Goal: Transaction & Acquisition: Purchase product/service

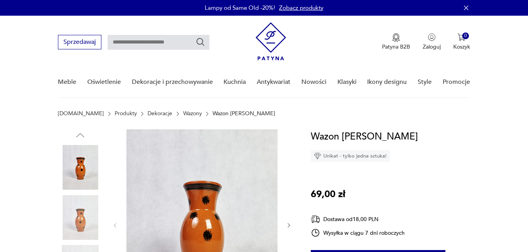
click at [141, 46] on input "text" at bounding box center [159, 42] width 102 height 15
type input "*********"
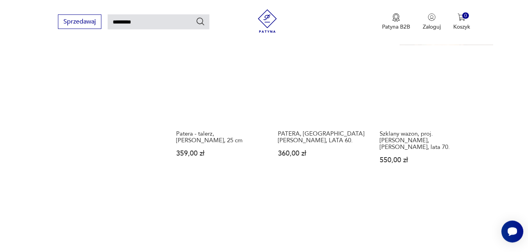
scroll to position [799, 0]
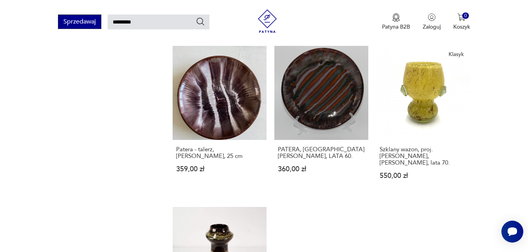
click at [86, 19] on button "Sprzedawaj" at bounding box center [79, 21] width 43 height 14
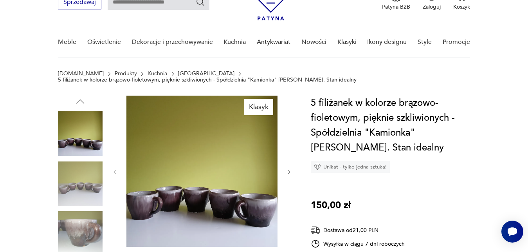
click at [79, 177] on img at bounding box center [80, 183] width 45 height 45
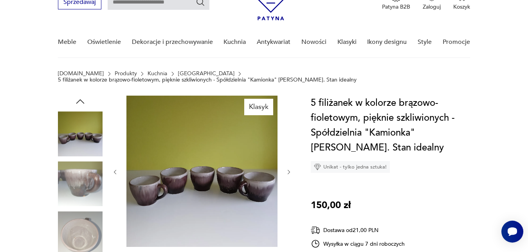
click at [78, 182] on img at bounding box center [80, 183] width 45 height 45
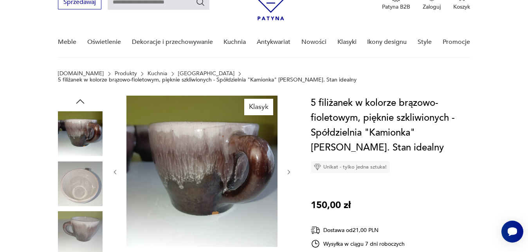
click at [79, 224] on img at bounding box center [80, 233] width 45 height 45
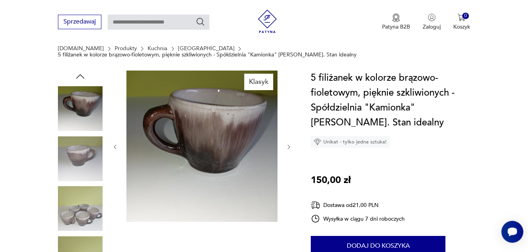
scroll to position [80, 0]
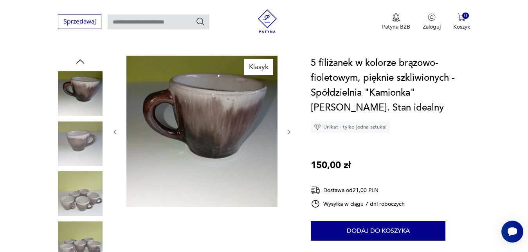
click at [84, 189] on img at bounding box center [80, 193] width 45 height 45
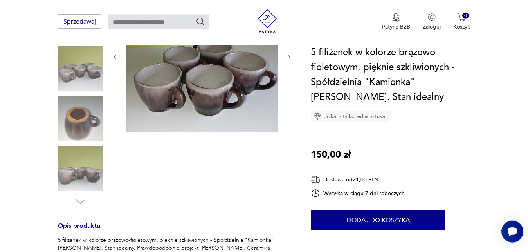
scroll to position [160, 0]
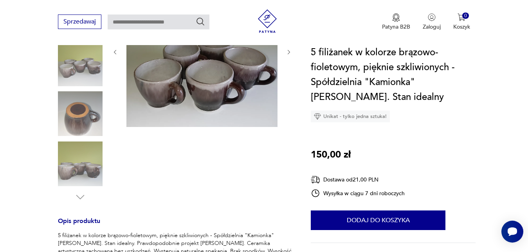
click at [72, 108] on img at bounding box center [80, 113] width 45 height 45
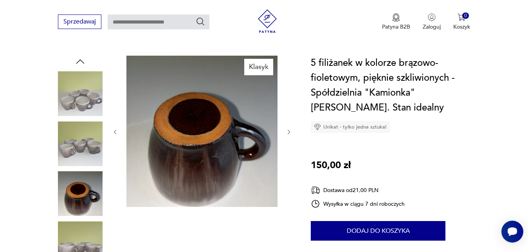
scroll to position [120, 0]
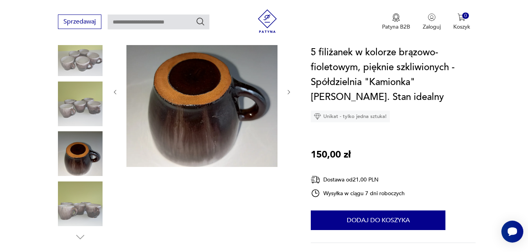
click at [83, 205] on img at bounding box center [80, 203] width 45 height 45
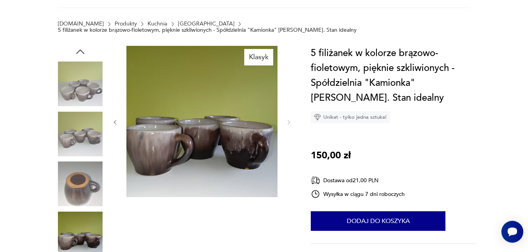
scroll to position [40, 0]
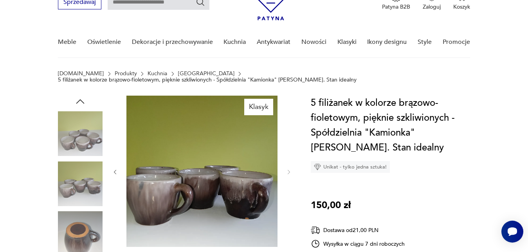
click at [74, 132] on img at bounding box center [80, 133] width 45 height 45
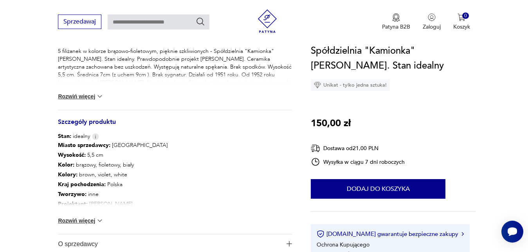
scroll to position [359, 0]
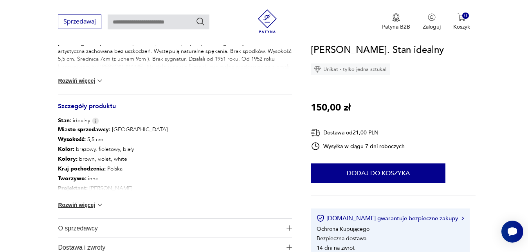
click at [72, 201] on button "Rozwiń więcej" at bounding box center [80, 205] width 45 height 8
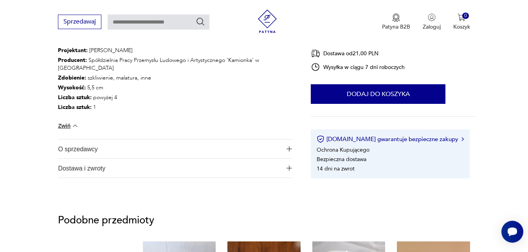
scroll to position [559, 0]
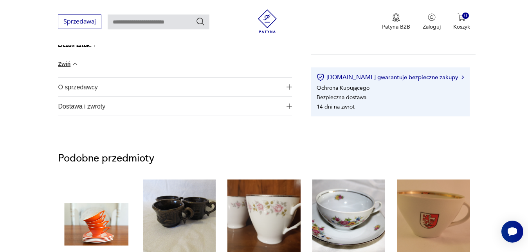
click at [288, 84] on img "button" at bounding box center [289, 86] width 5 height 5
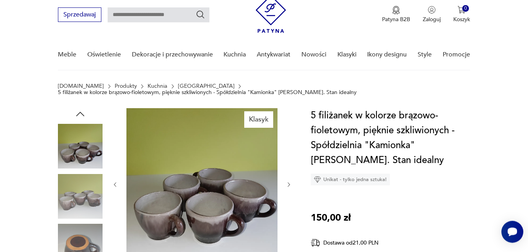
scroll to position [40, 0]
